Goal: Task Accomplishment & Management: Use online tool/utility

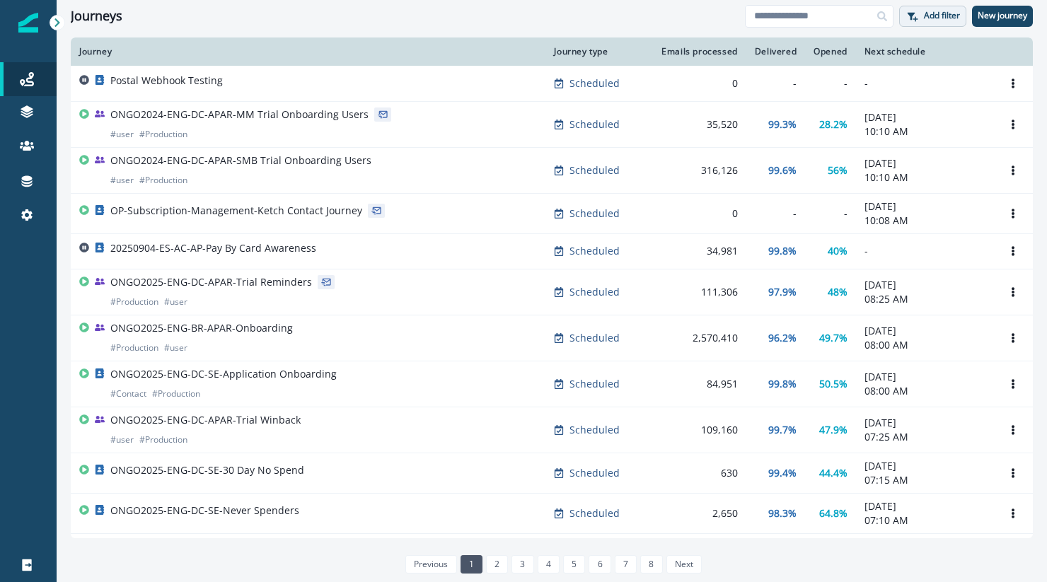
click at [926, 16] on p "Add filter" at bounding box center [942, 16] width 36 height 10
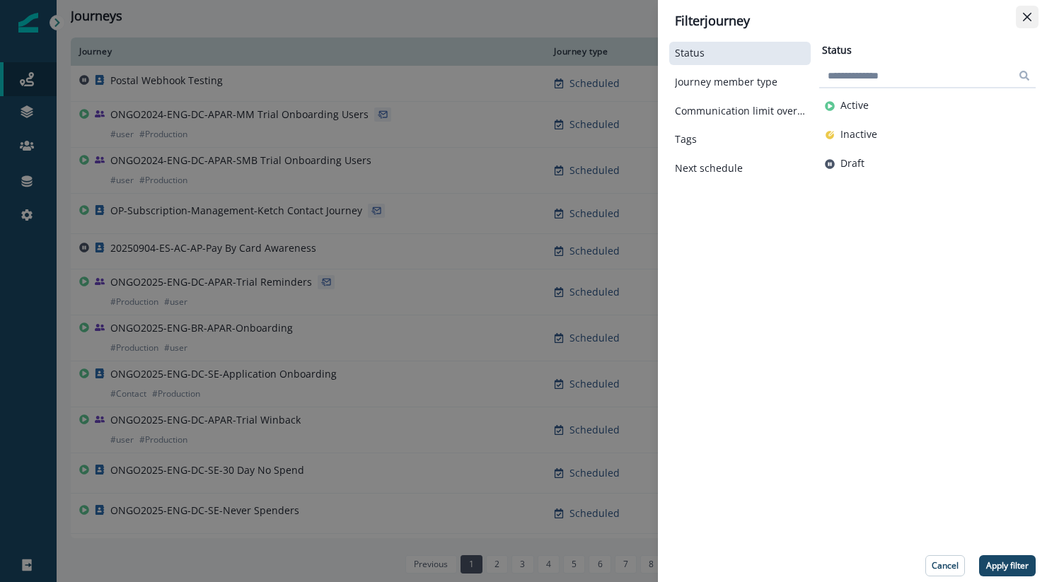
click at [1027, 21] on icon "Close" at bounding box center [1027, 17] width 8 height 8
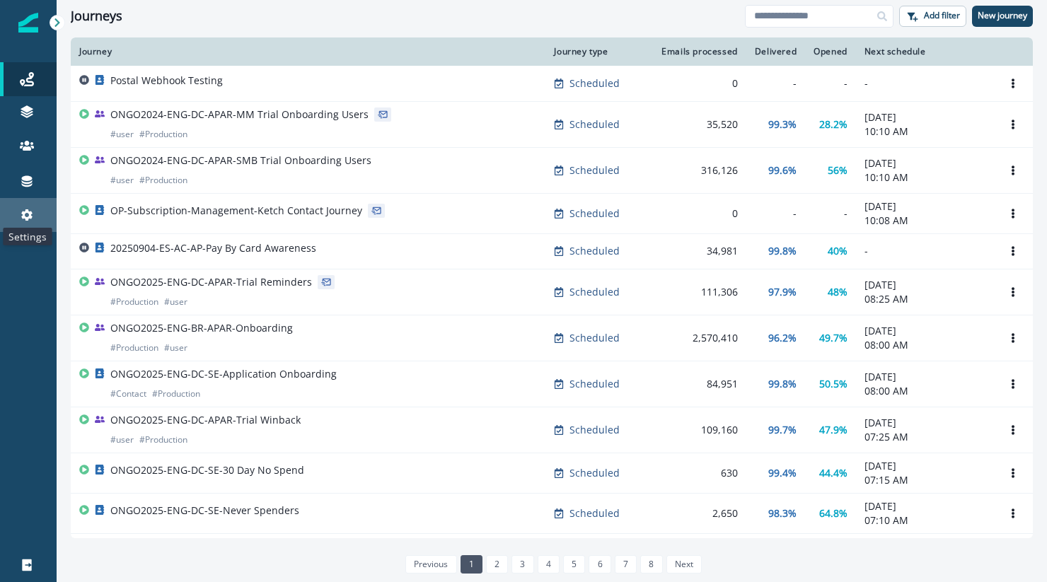
click at [33, 219] on icon at bounding box center [27, 215] width 14 height 14
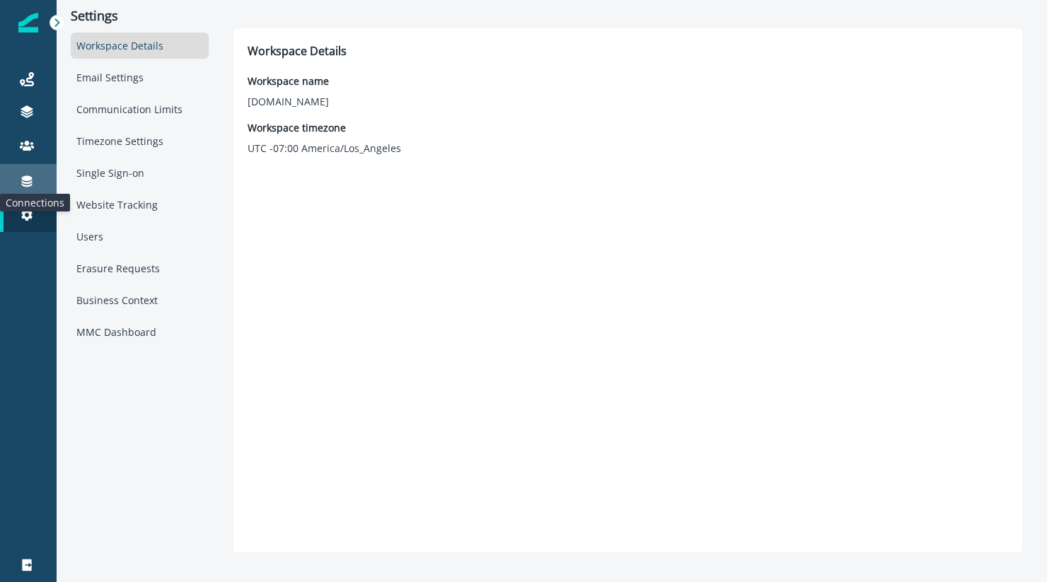
click at [24, 183] on icon at bounding box center [27, 181] width 11 height 11
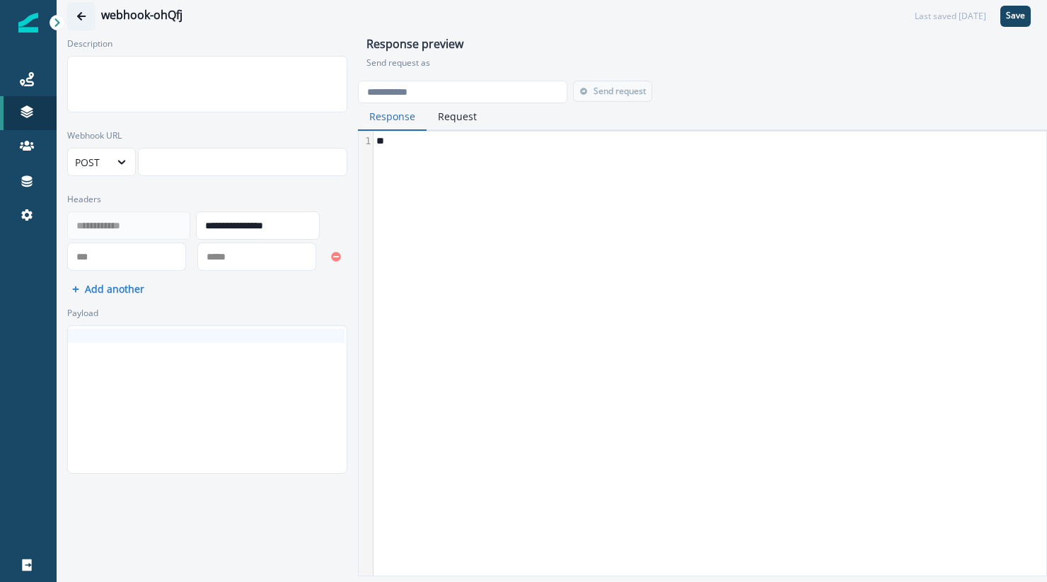
click at [80, 16] on icon "Go back" at bounding box center [81, 16] width 10 height 10
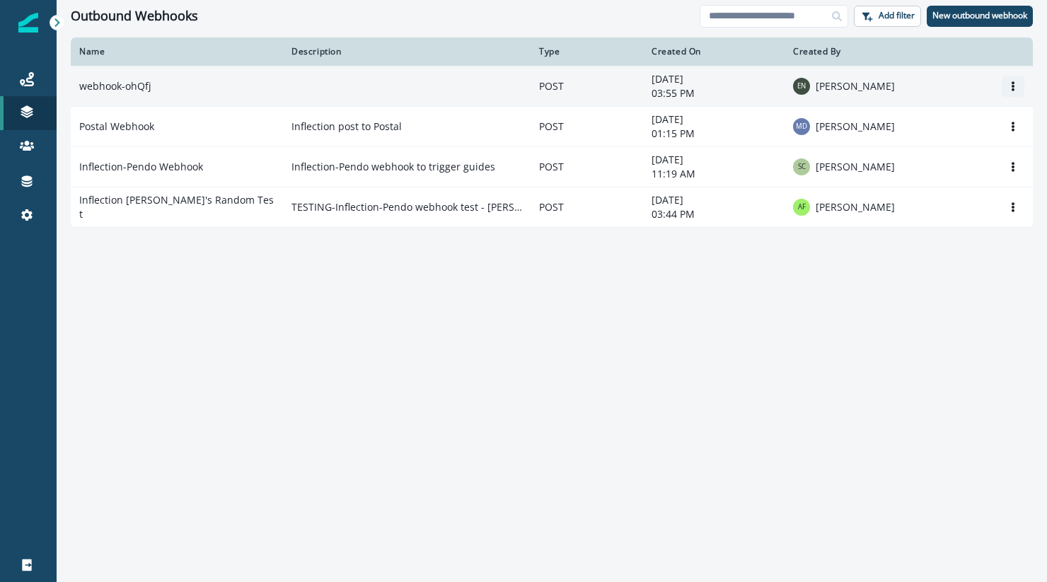
click at [1015, 86] on icon "Options" at bounding box center [1013, 86] width 10 height 10
click at [901, 119] on button "Edit" at bounding box center [945, 120] width 157 height 23
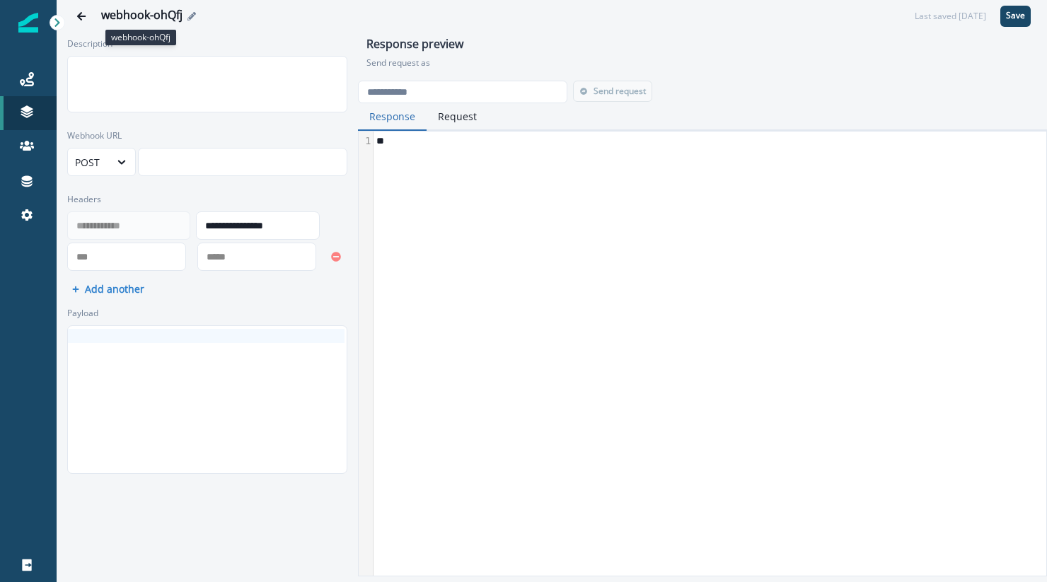
click at [169, 18] on div "webhook-ohQfj" at bounding box center [141, 16] width 81 height 16
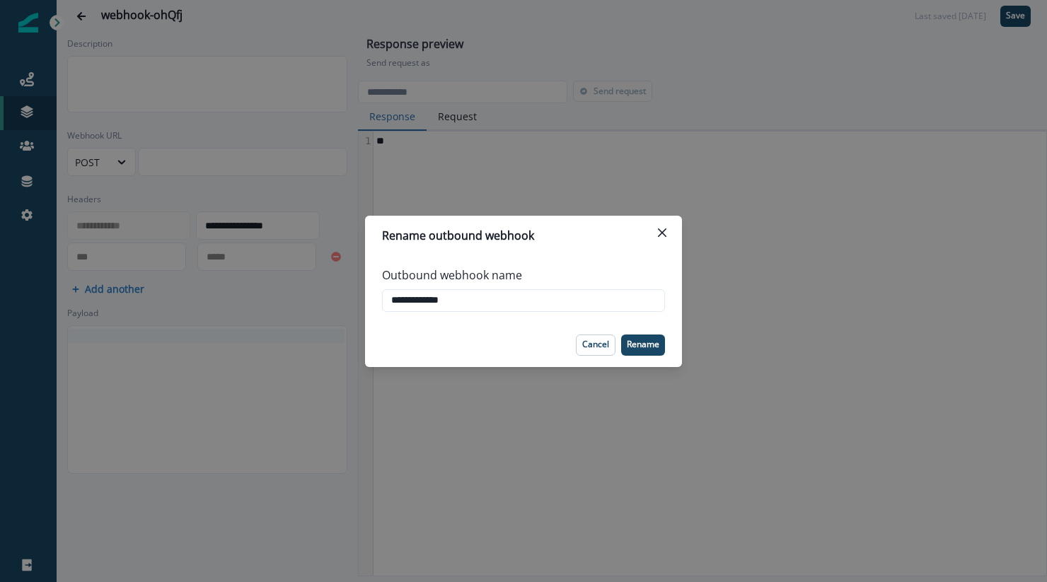
drag, startPoint x: 483, startPoint y: 304, endPoint x: 378, endPoint y: 308, distance: 104.8
click at [378, 308] on div "**********" at bounding box center [523, 289] width 317 height 68
type input "*"
type input "**********"
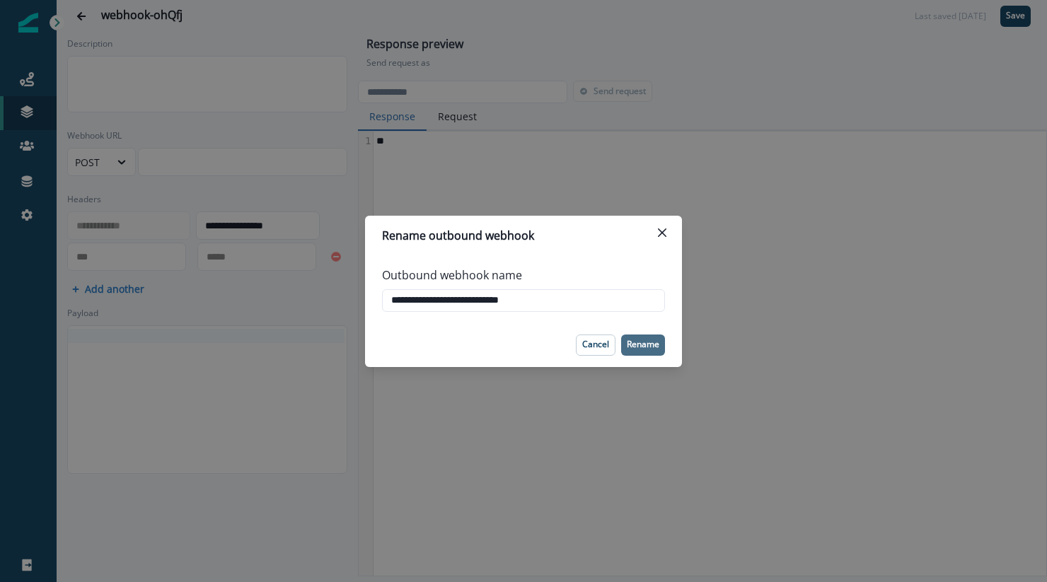
click at [652, 352] on button "Rename" at bounding box center [643, 345] width 44 height 21
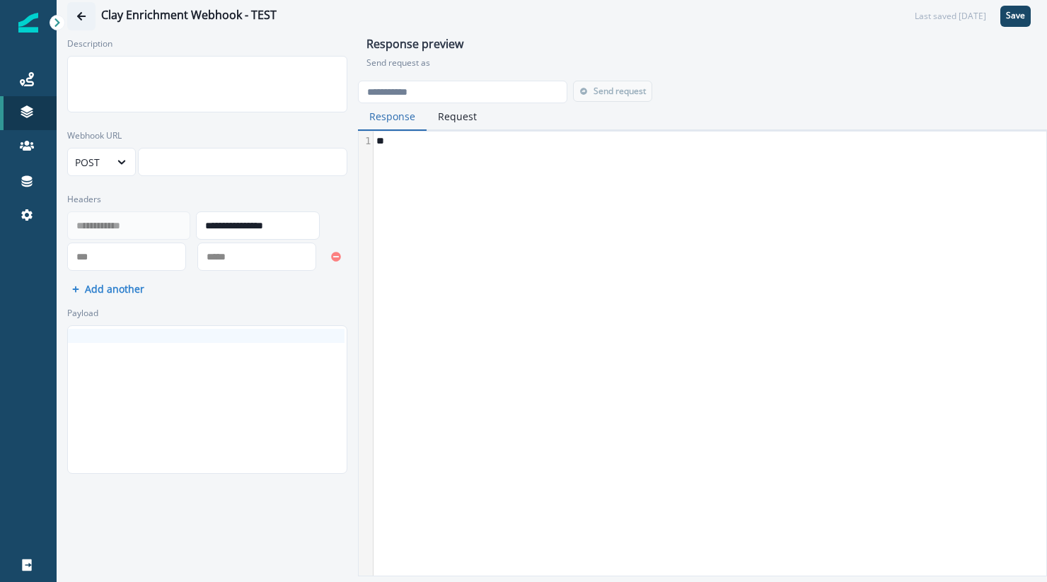
click at [86, 19] on icon "Go back" at bounding box center [81, 16] width 10 height 10
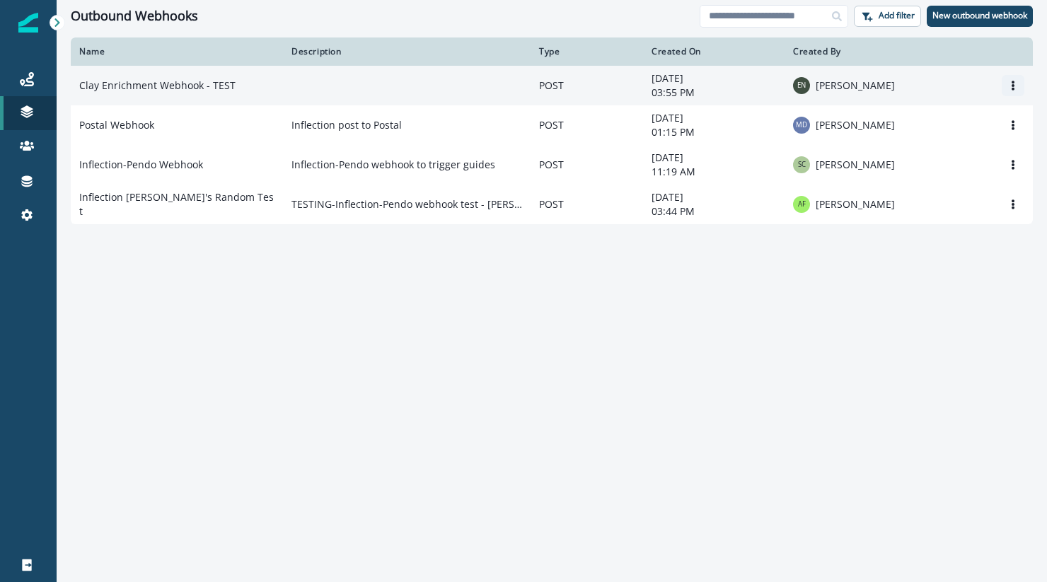
click at [1013, 81] on icon "Options" at bounding box center [1013, 86] width 10 height 10
click at [891, 118] on button "Edit" at bounding box center [945, 120] width 157 height 23
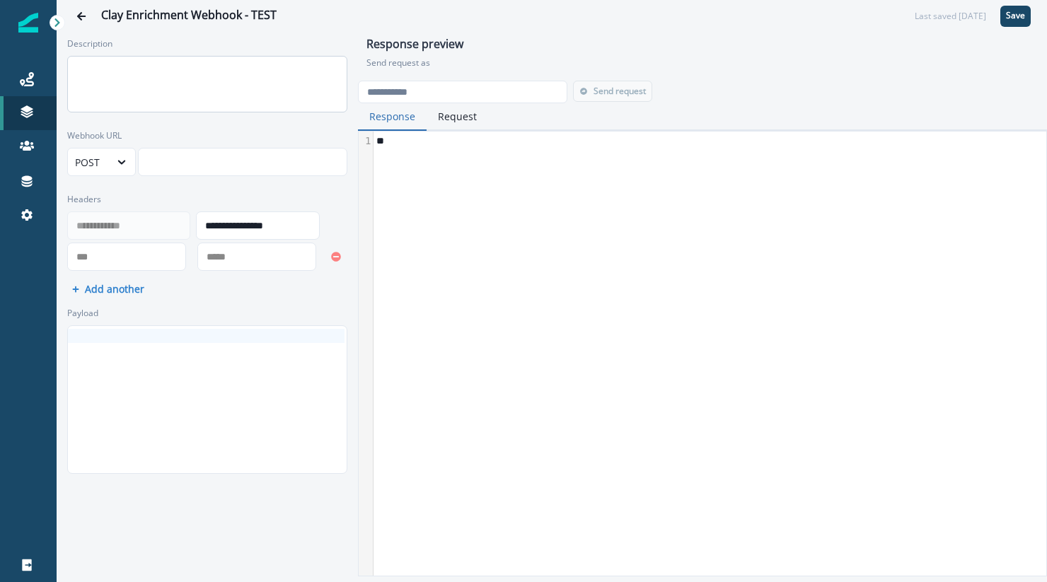
click at [242, 89] on textarea "Description" at bounding box center [207, 84] width 280 height 57
click at [125, 166] on icon at bounding box center [121, 162] width 13 height 14
click at [636, 23] on div "Clay Enrichment Webhook - TEST Last saved [DATE] Save" at bounding box center [552, 16] width 990 height 32
click at [238, 168] on div at bounding box center [242, 161] width 206 height 21
click at [781, 57] on p "Send request as" at bounding box center [702, 63] width 672 height 13
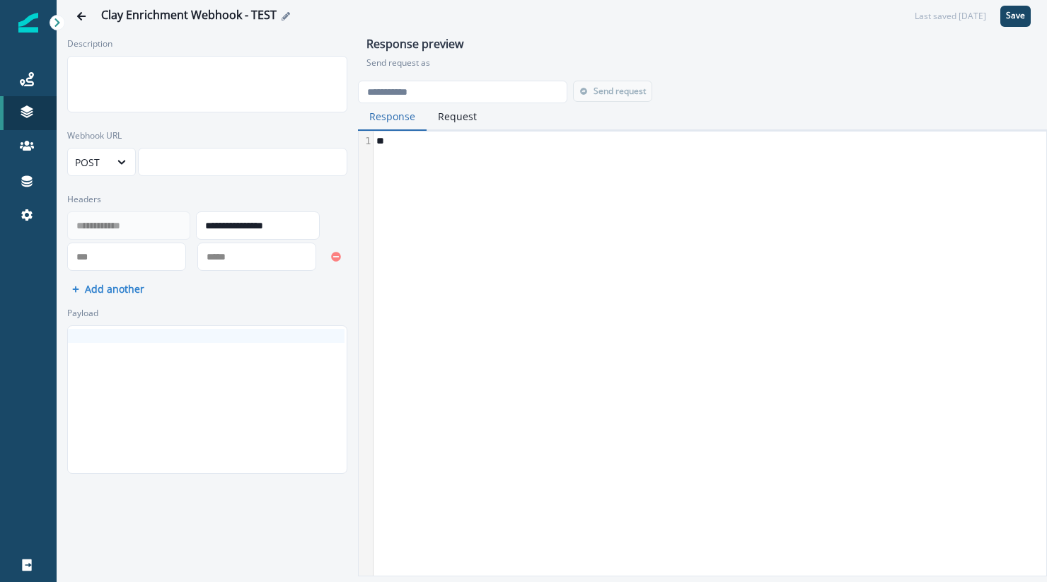
click at [571, 11] on div "Clay Enrichment Webhook - TEST" at bounding box center [505, 16] width 808 height 16
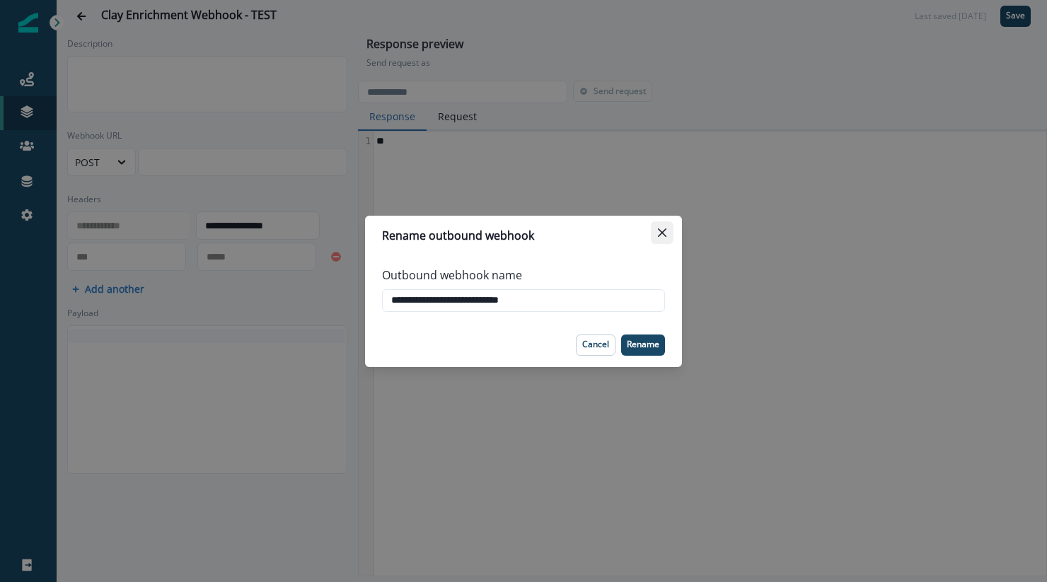
click at [666, 233] on button "Close" at bounding box center [662, 232] width 23 height 23
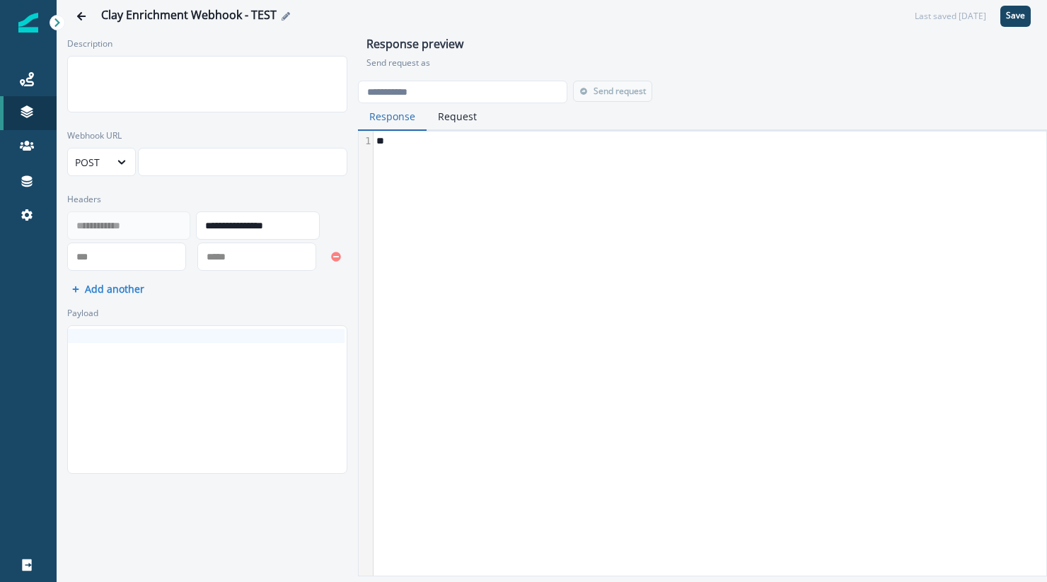
click at [439, 18] on div "Clay Enrichment Webhook - TEST" at bounding box center [505, 16] width 808 height 16
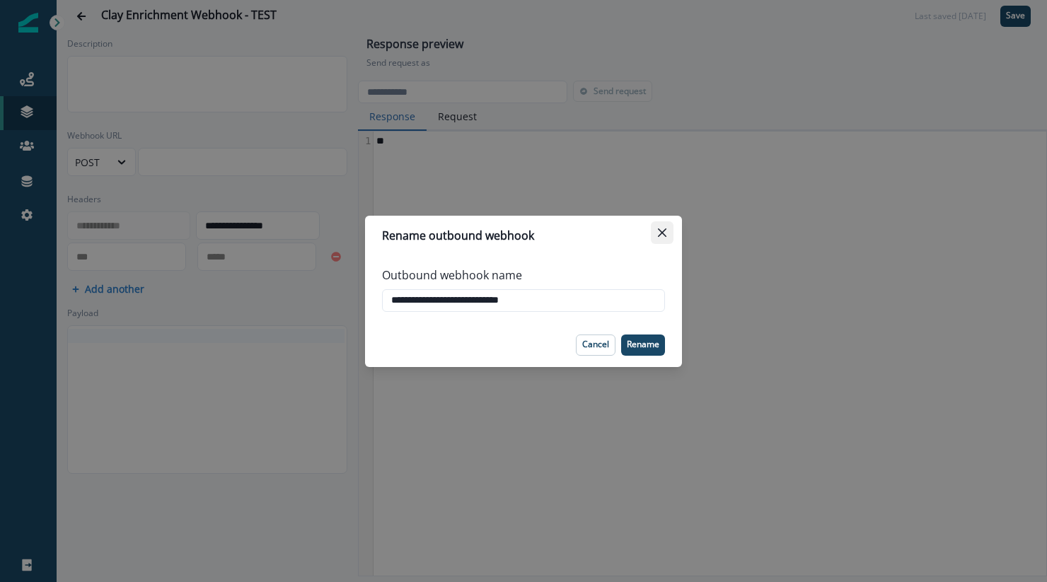
click at [661, 231] on icon "Close" at bounding box center [662, 232] width 8 height 8
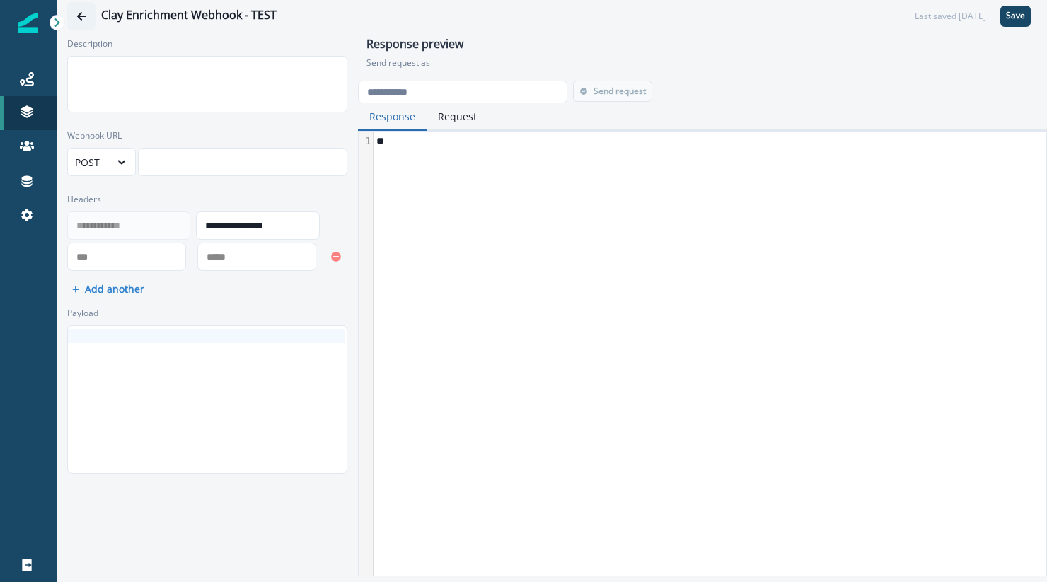
click at [81, 12] on icon "Go back" at bounding box center [81, 16] width 8 height 8
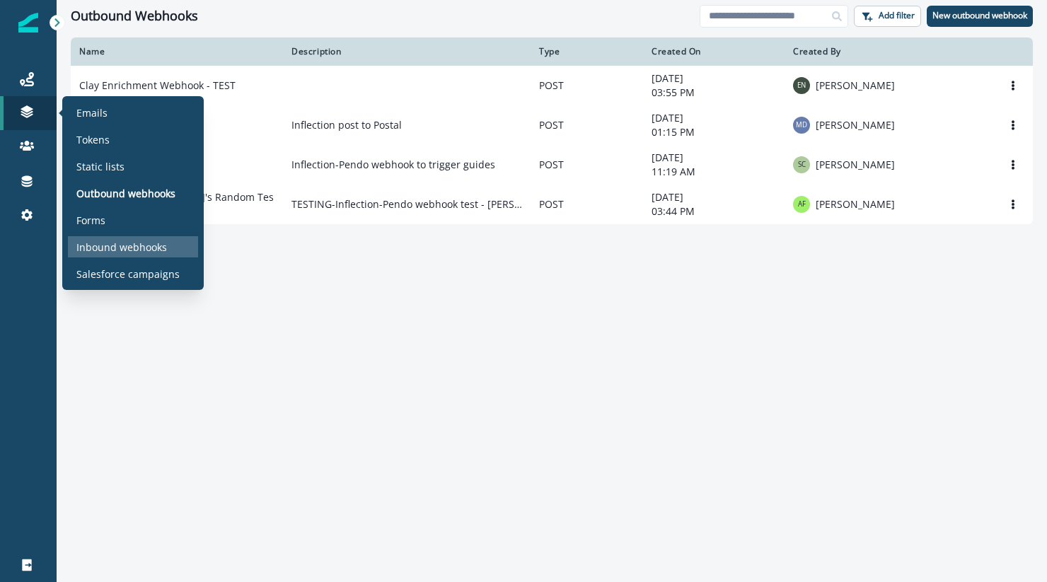
click at [115, 245] on p "Inbound webhooks" at bounding box center [121, 247] width 91 height 15
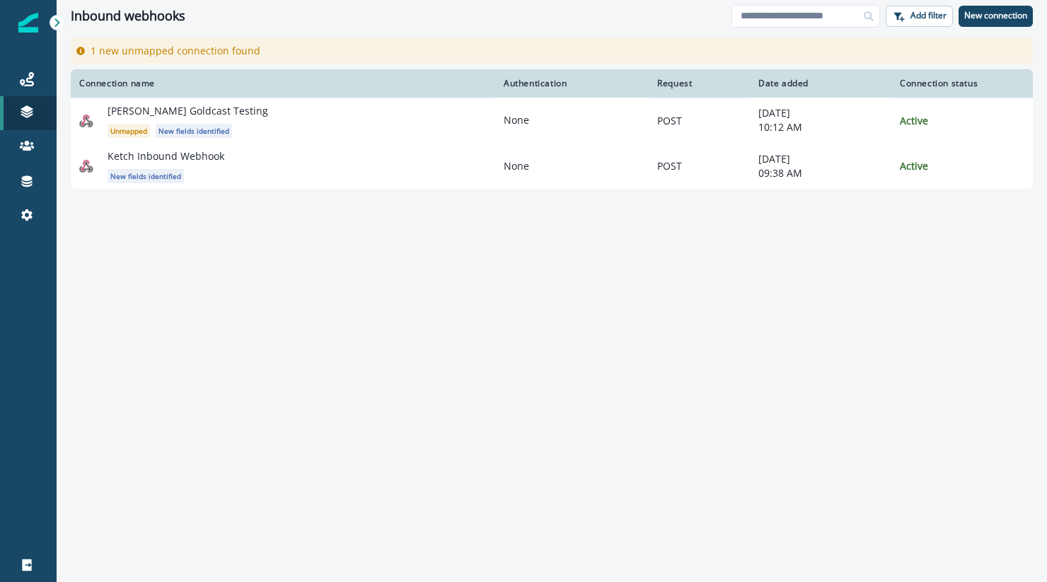
click at [54, 21] on icon at bounding box center [57, 23] width 10 height 10
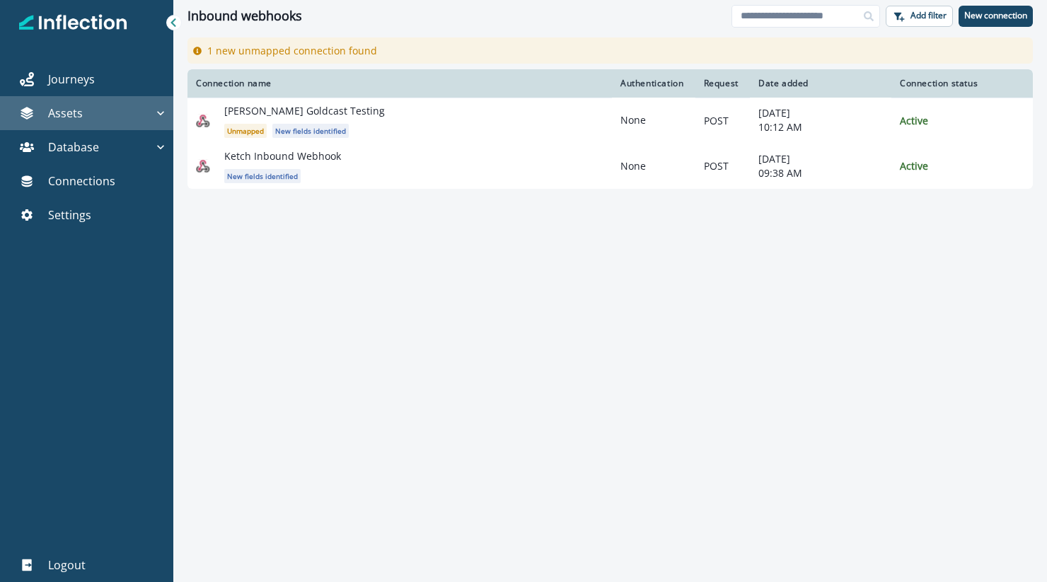
click at [158, 114] on icon "button" at bounding box center [161, 113] width 14 height 14
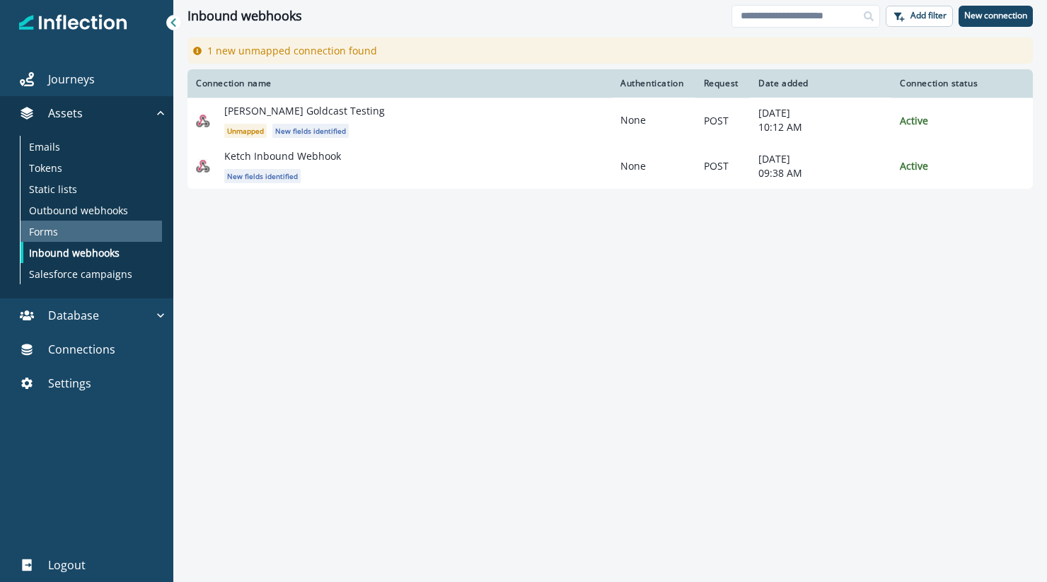
click at [67, 227] on div "Forms" at bounding box center [91, 231] width 141 height 21
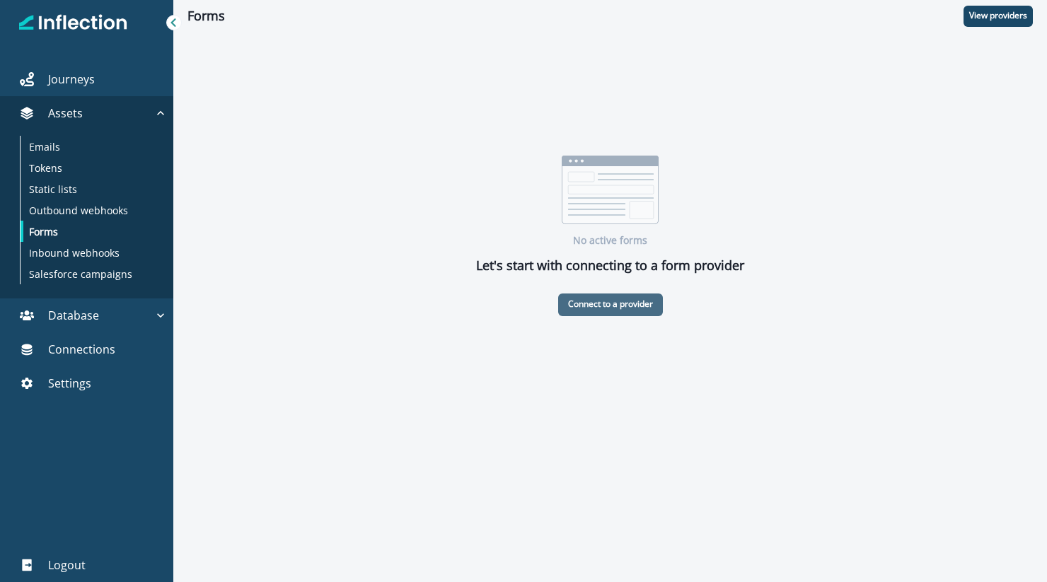
click at [605, 306] on p "Connect to a provider" at bounding box center [610, 304] width 85 height 10
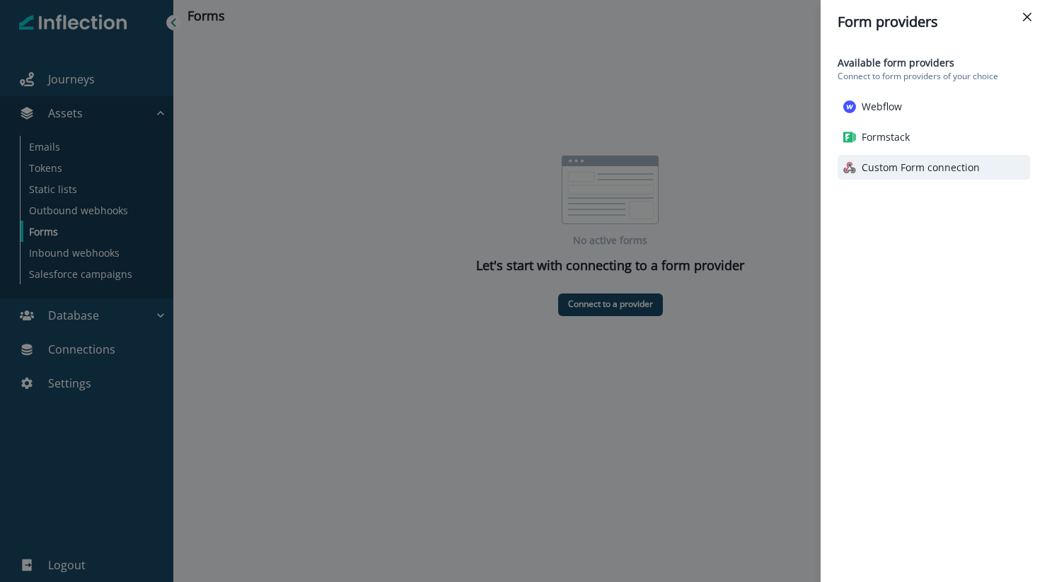
click at [882, 163] on p "Custom Form connection" at bounding box center [921, 167] width 118 height 15
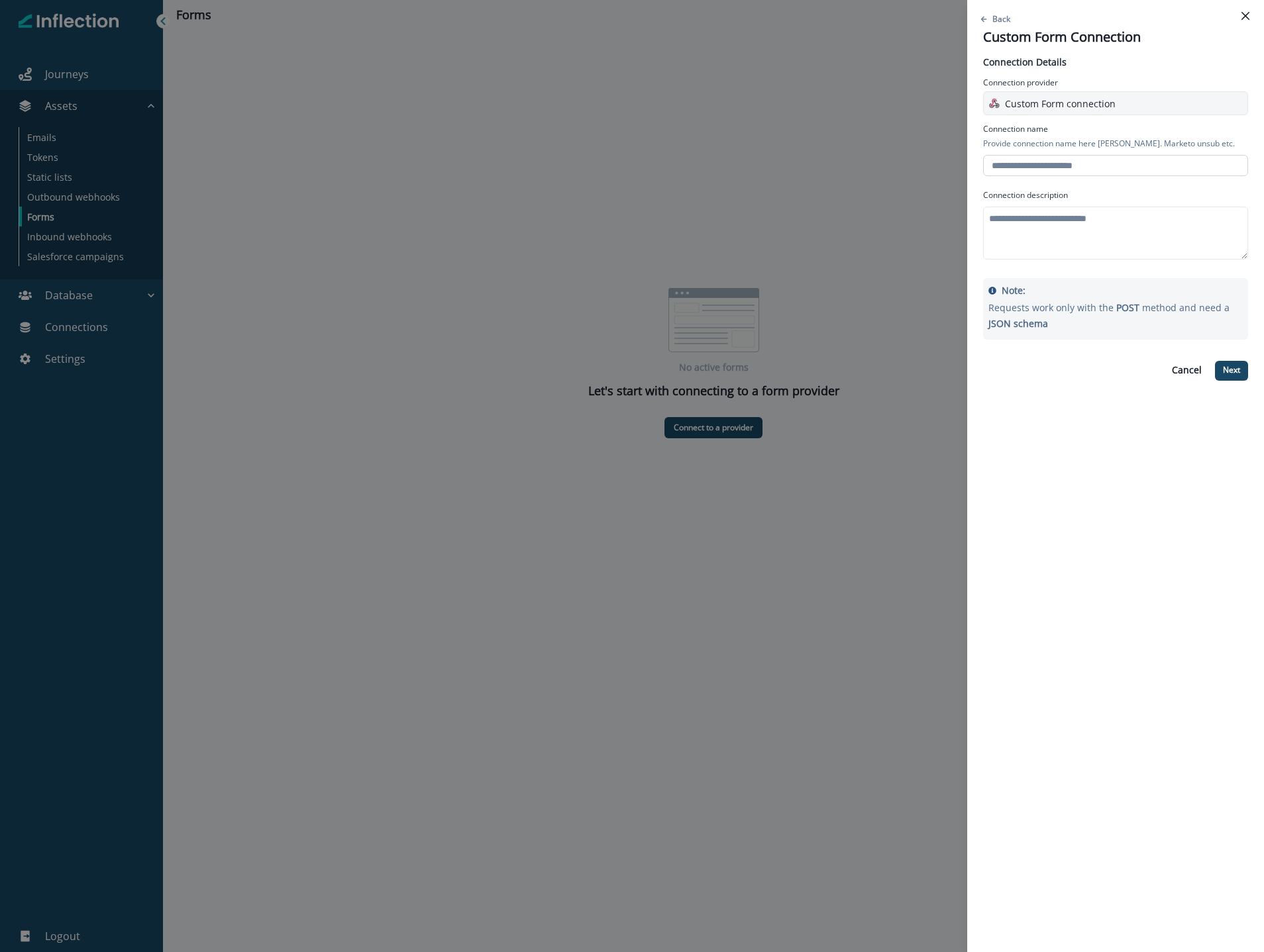
click at [979, 168] on input "text" at bounding box center [1115, 166] width 265 height 22
type input "**********"
click at [979, 234] on textarea at bounding box center [1115, 233] width 265 height 53
type textarea "**********"
click at [979, 373] on p "Next" at bounding box center [1231, 371] width 17 height 9
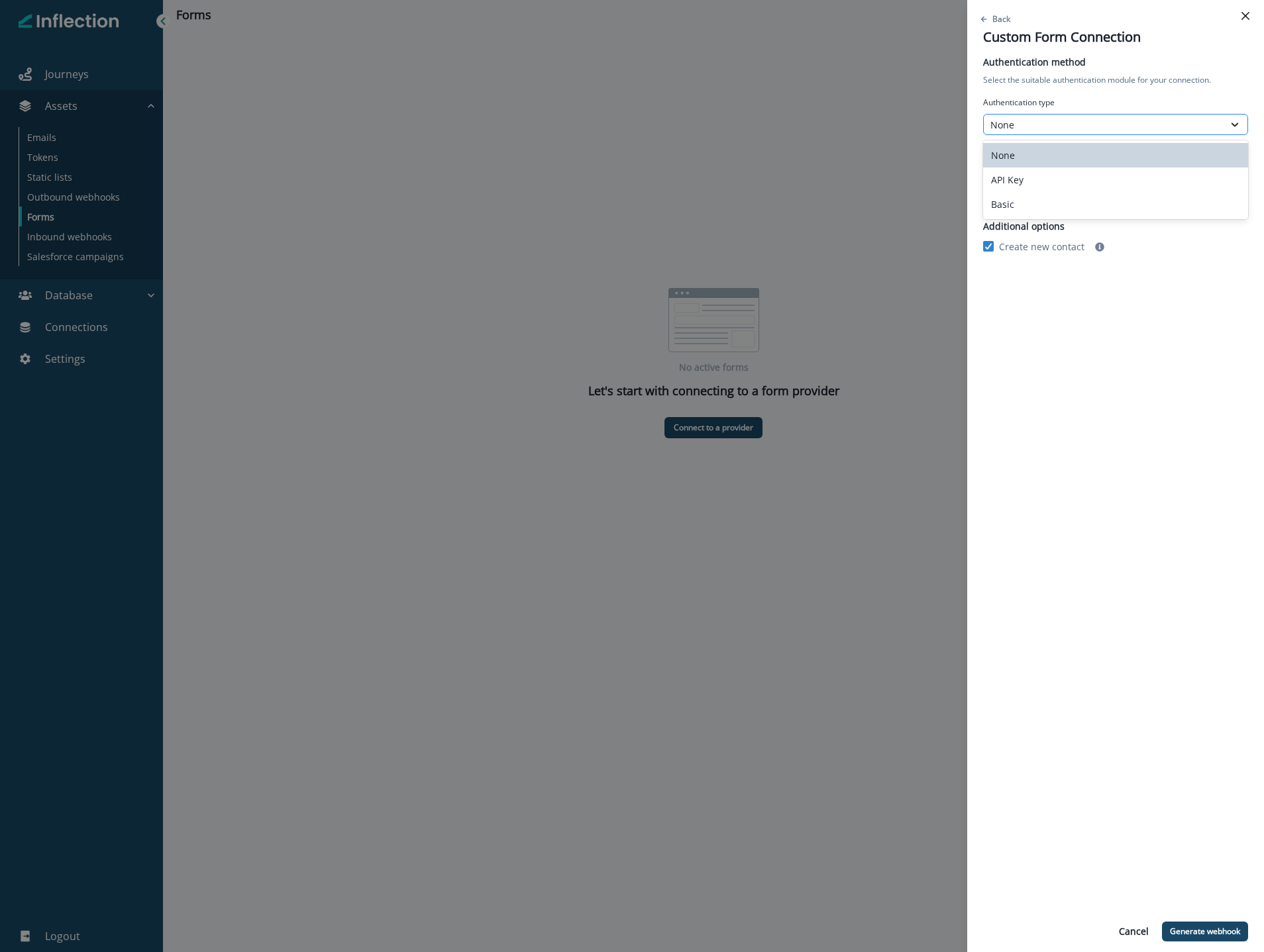
click at [979, 124] on icon at bounding box center [1234, 124] width 12 height 13
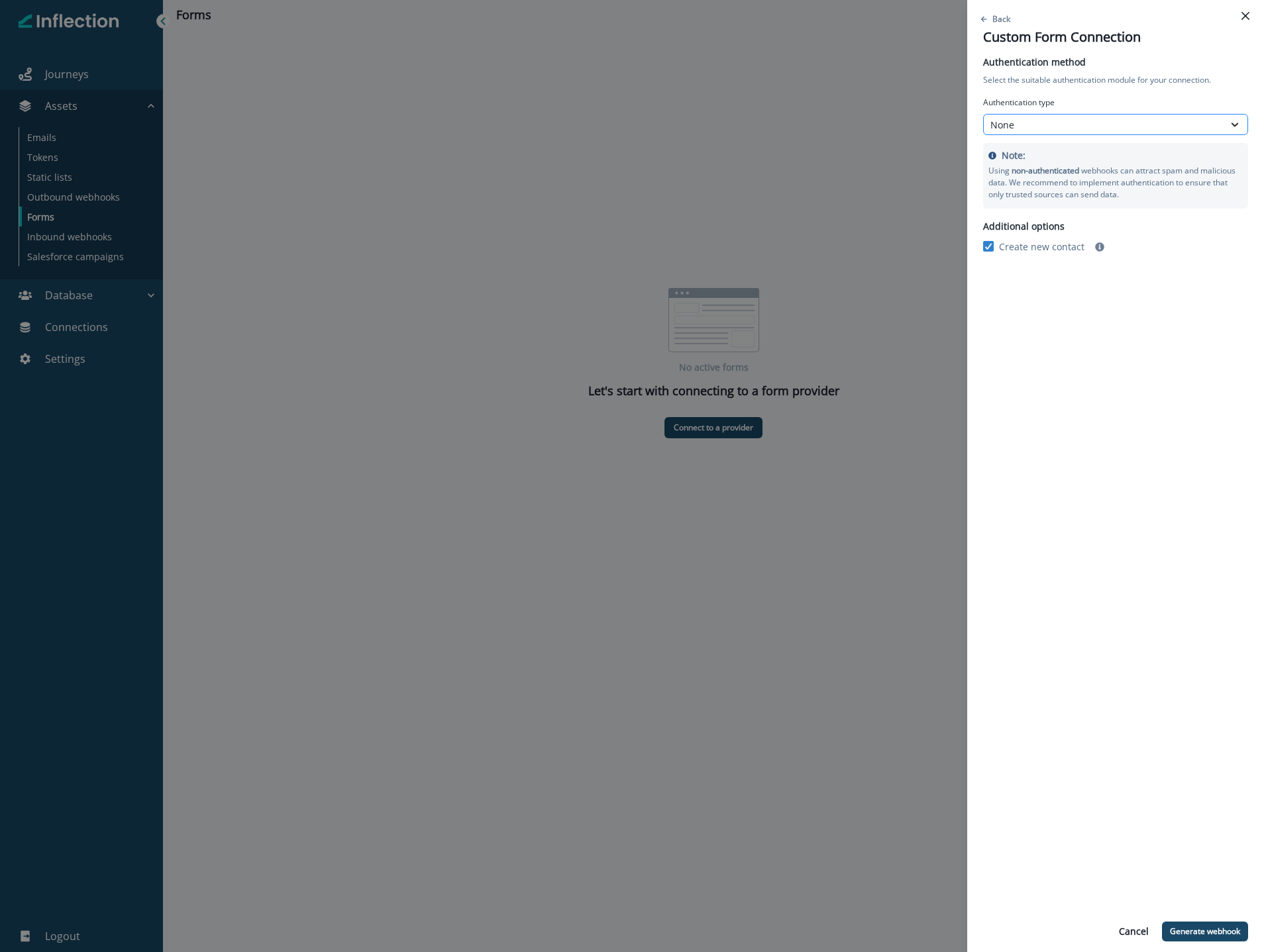
click at [979, 124] on icon at bounding box center [1234, 124] width 12 height 13
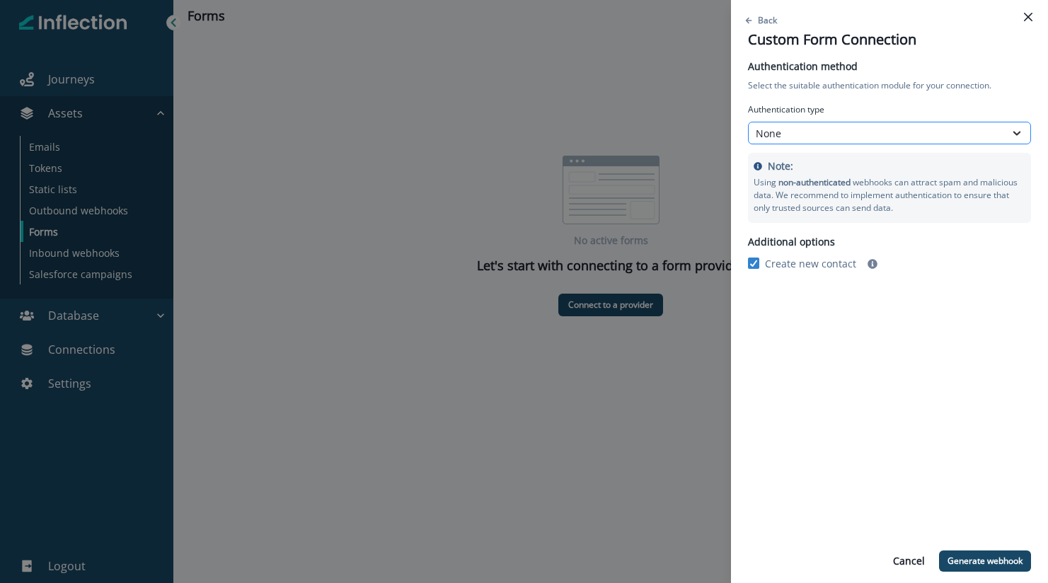
click at [1010, 134] on icon at bounding box center [1016, 133] width 13 height 14
click at [836, 141] on div "None" at bounding box center [877, 134] width 256 height 18
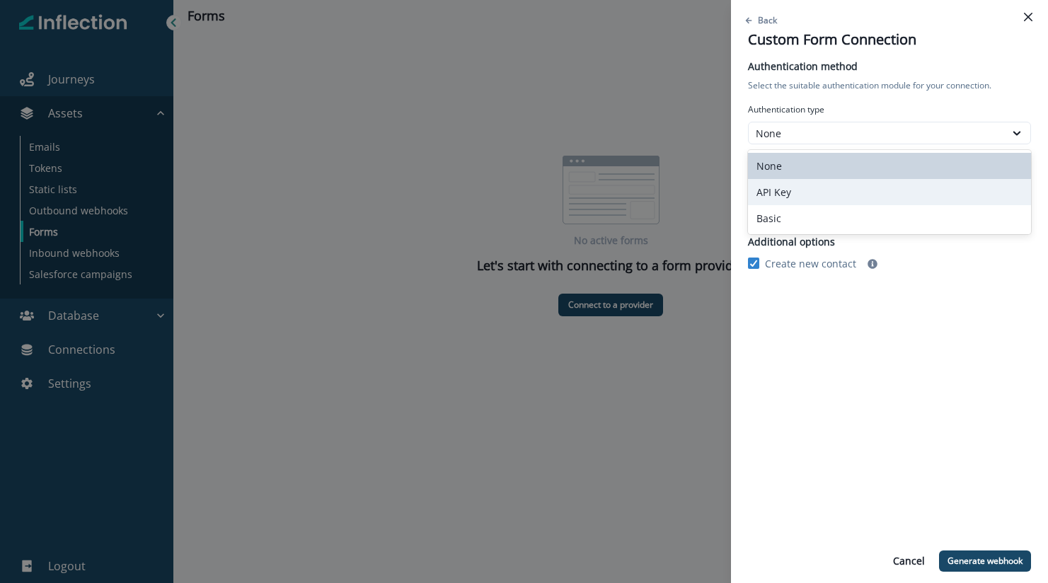
click at [827, 190] on div "API Key" at bounding box center [889, 192] width 283 height 26
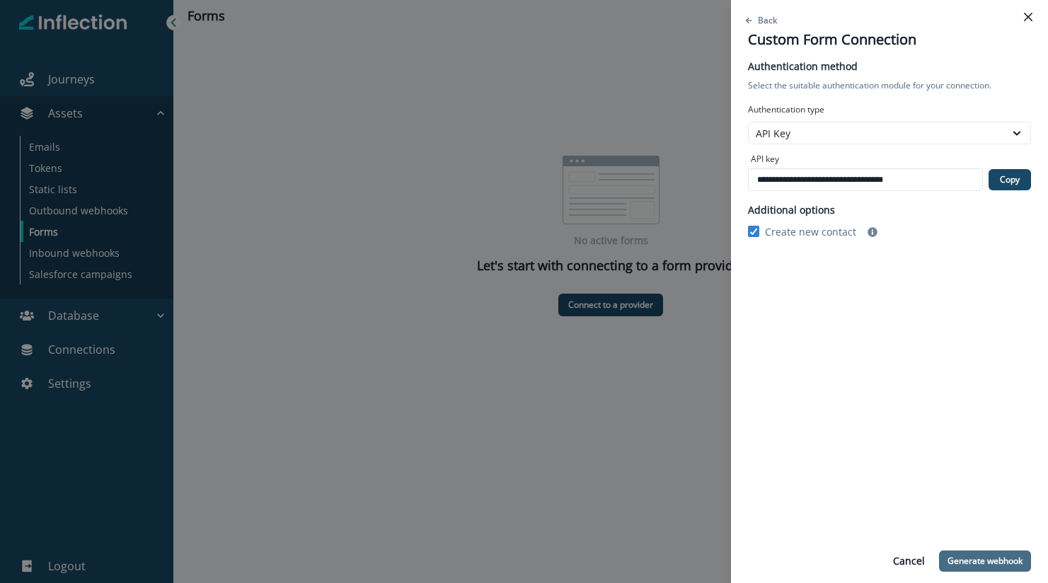
click at [981, 560] on p "Generate webhook" at bounding box center [984, 561] width 75 height 10
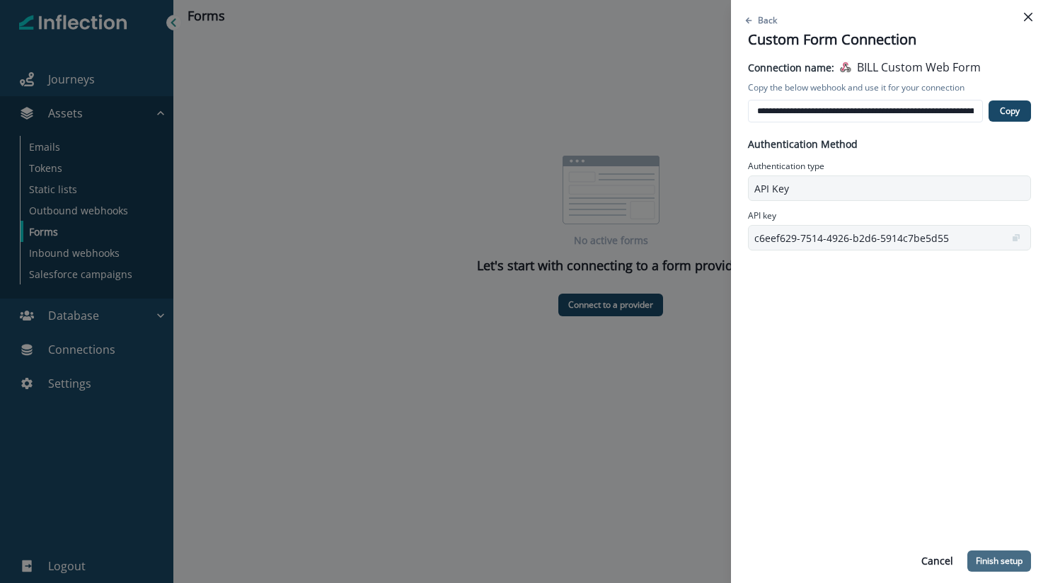
click at [999, 562] on p "Finish setup" at bounding box center [999, 561] width 47 height 10
